Goal: Information Seeking & Learning: Learn about a topic

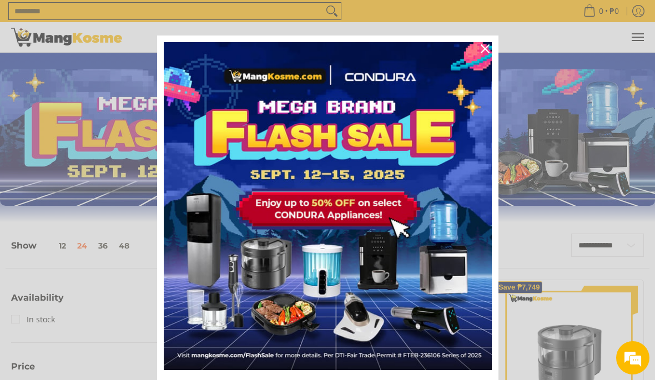
click at [247, 19] on div "Marketing offer form" at bounding box center [327, 190] width 655 height 380
click at [293, 11] on div "Marketing offer form" at bounding box center [327, 190] width 655 height 380
click at [490, 49] on div "Close" at bounding box center [485, 49] width 18 height 18
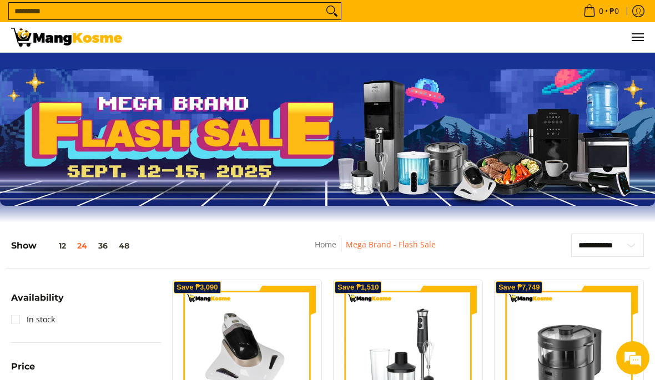
click at [290, 13] on input "Search..." at bounding box center [166, 11] width 314 height 17
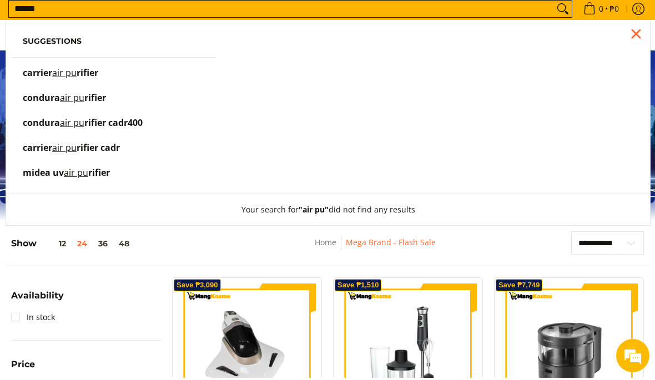
type input "******"
click at [93, 77] on span "rifier" at bounding box center [88, 75] width 22 height 12
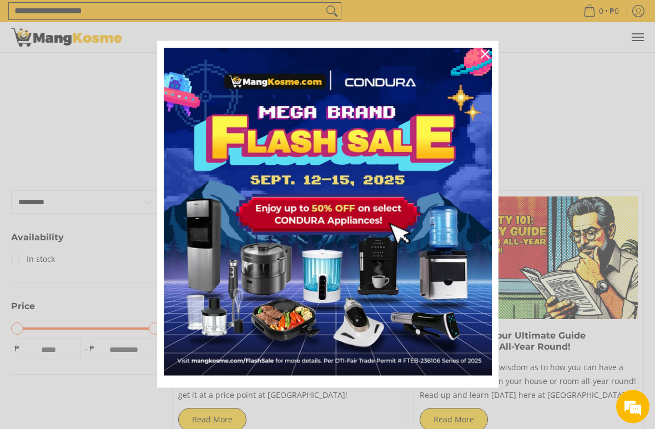
scroll to position [124, 0]
click at [488, 54] on icon "close icon" at bounding box center [485, 54] width 9 height 9
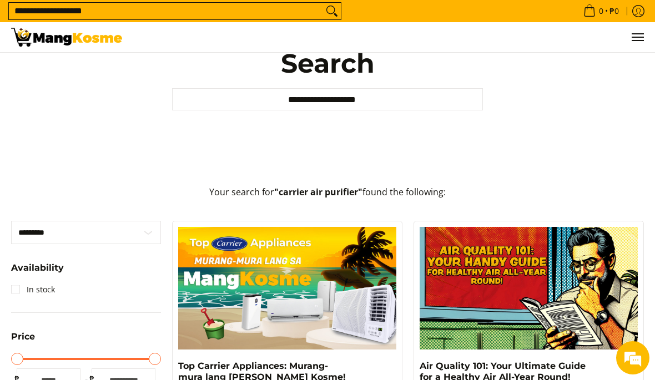
scroll to position [68, 0]
click at [322, 275] on img at bounding box center [287, 289] width 218 height 123
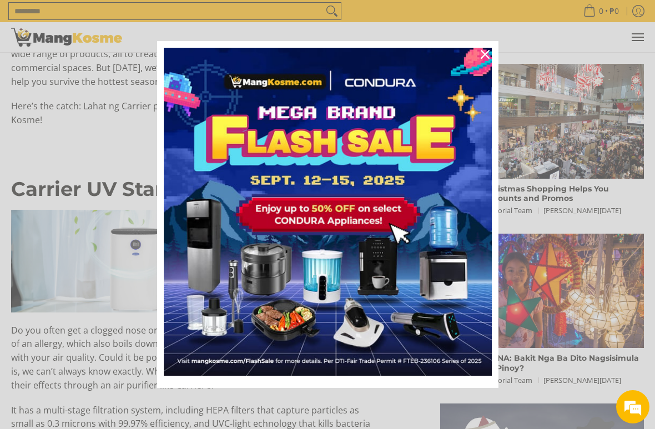
click at [485, 57] on icon "close icon" at bounding box center [485, 54] width 9 height 9
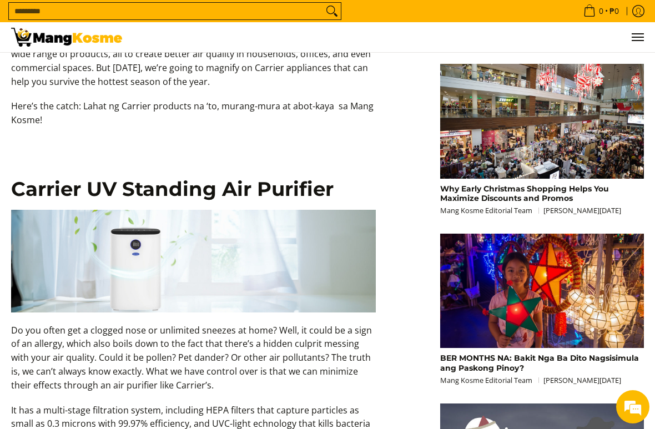
click at [248, 256] on img at bounding box center [193, 261] width 365 height 103
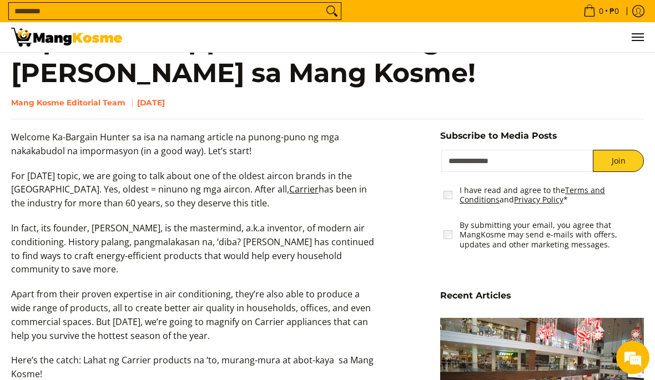
scroll to position [443, 0]
